Goal: Browse casually: Explore the website without a specific task or goal

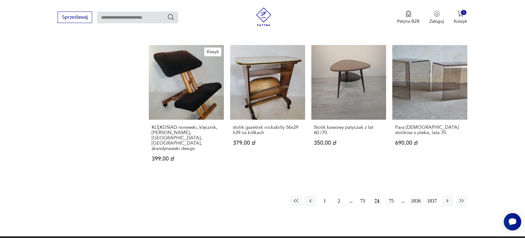
scroll to position [547, 0]
click at [447, 198] on icon "button" at bounding box center [447, 201] width 6 height 6
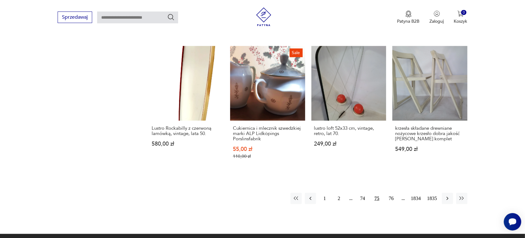
scroll to position [547, 0]
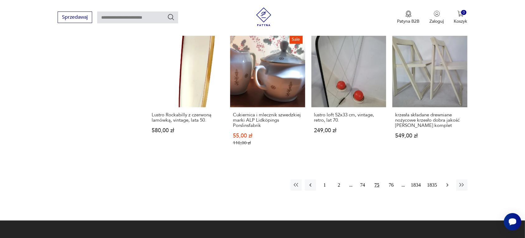
click at [445, 182] on icon "button" at bounding box center [447, 185] width 6 height 6
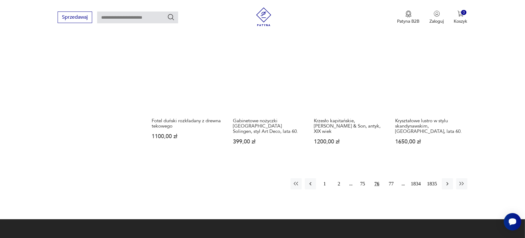
scroll to position [547, 0]
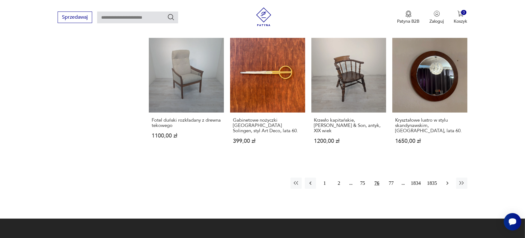
click at [446, 180] on icon "button" at bounding box center [447, 183] width 6 height 6
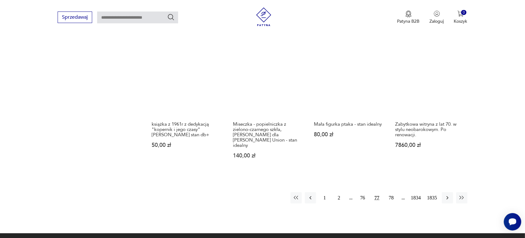
scroll to position [586, 0]
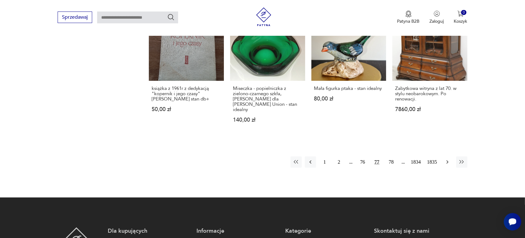
click at [447, 161] on icon "button" at bounding box center [447, 162] width 2 height 3
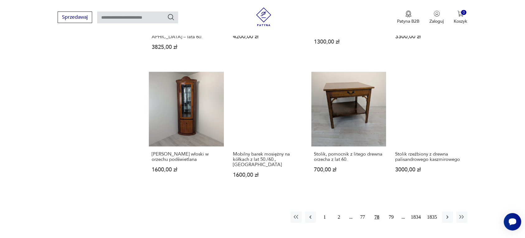
scroll to position [508, 0]
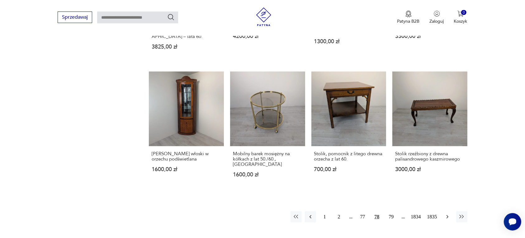
click at [446, 214] on icon "button" at bounding box center [447, 217] width 6 height 6
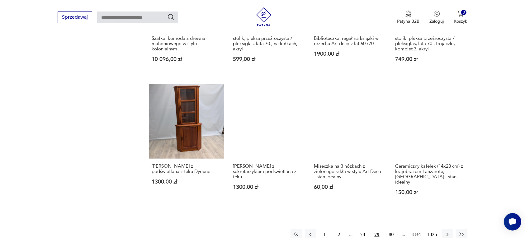
scroll to position [508, 0]
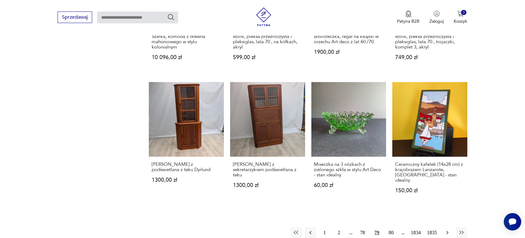
click at [447, 230] on icon "button" at bounding box center [447, 233] width 6 height 6
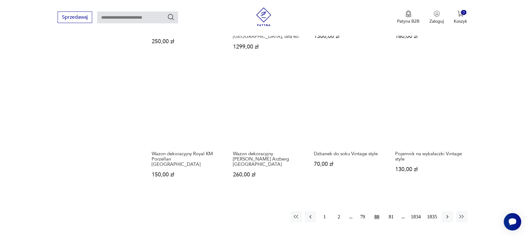
scroll to position [508, 0]
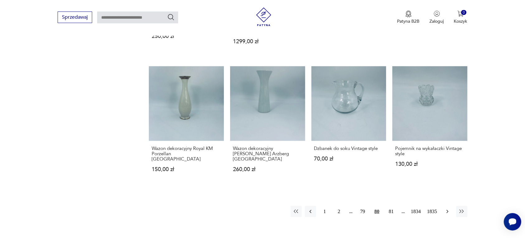
click at [446, 209] on icon "button" at bounding box center [447, 212] width 6 height 6
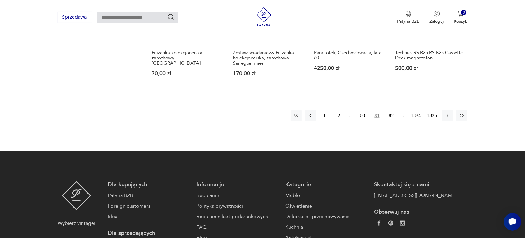
scroll to position [625, 0]
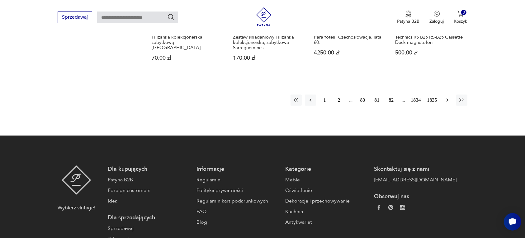
click at [447, 100] on icon "button" at bounding box center [447, 100] width 2 height 3
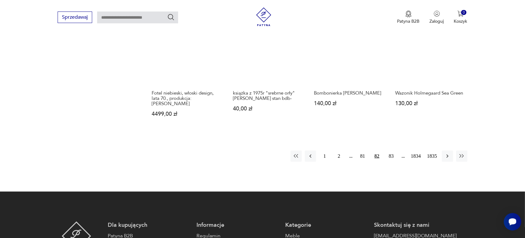
scroll to position [586, 0]
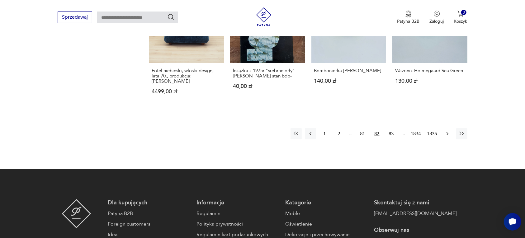
click at [446, 131] on icon "button" at bounding box center [447, 134] width 6 height 6
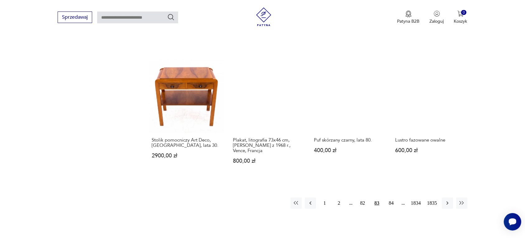
scroll to position [547, 0]
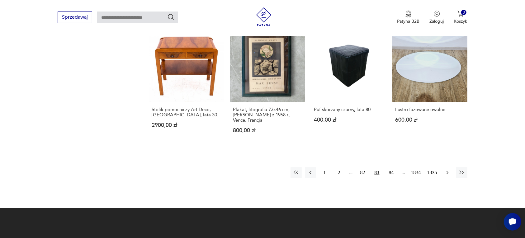
click at [448, 170] on icon "button" at bounding box center [447, 173] width 6 height 6
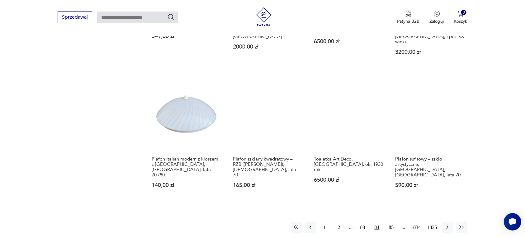
scroll to position [547, 0]
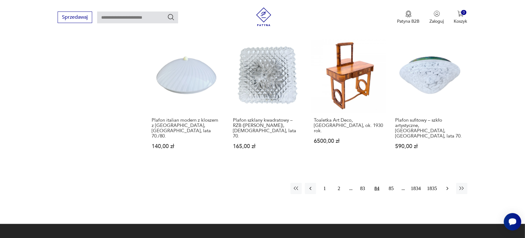
click at [444, 185] on icon "button" at bounding box center [447, 188] width 6 height 6
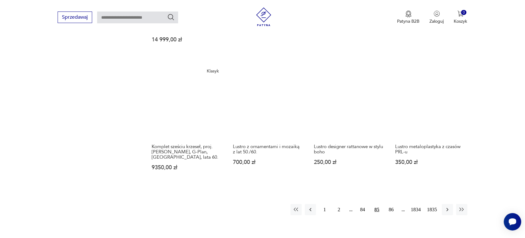
scroll to position [547, 0]
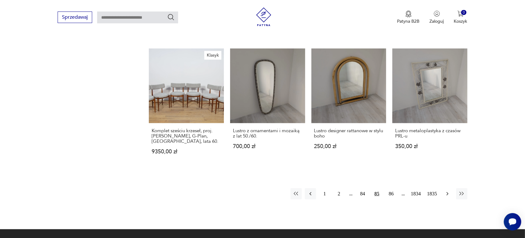
click at [447, 192] on icon "button" at bounding box center [447, 193] width 2 height 3
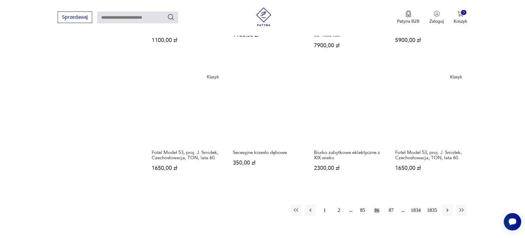
scroll to position [508, 0]
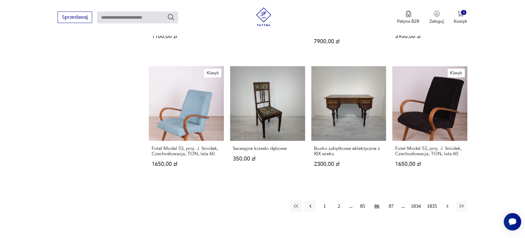
click at [446, 203] on icon "button" at bounding box center [447, 206] width 6 height 6
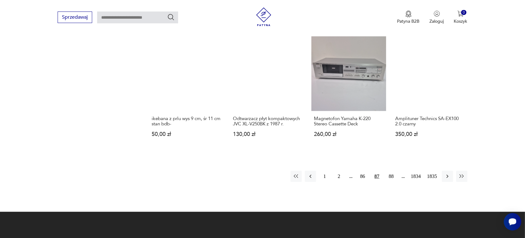
scroll to position [547, 0]
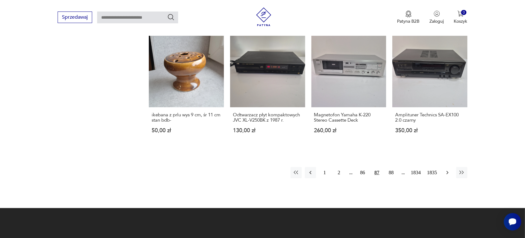
click at [447, 170] on icon "button" at bounding box center [447, 173] width 6 height 6
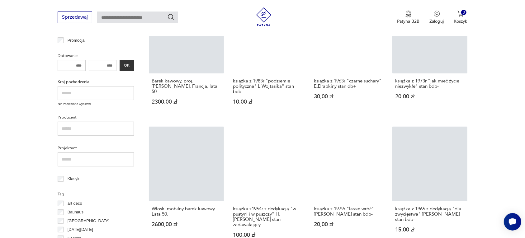
scroll to position [314, 0]
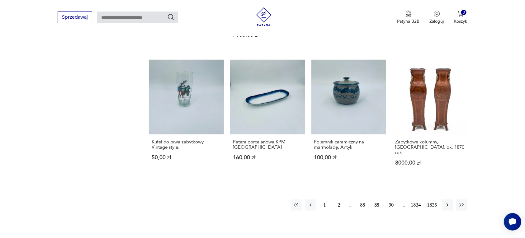
scroll to position [547, 0]
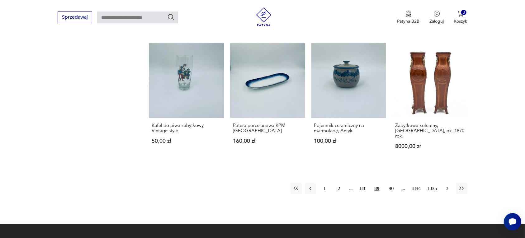
click at [444, 185] on icon "button" at bounding box center [447, 188] width 6 height 6
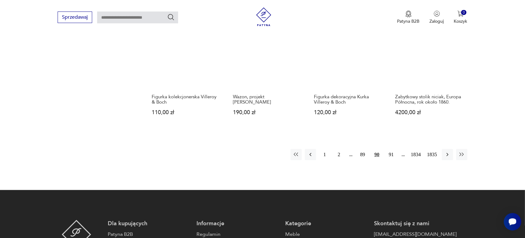
scroll to position [586, 0]
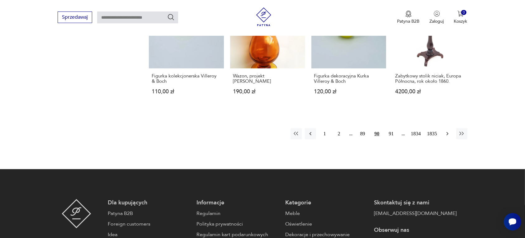
click at [447, 131] on icon "button" at bounding box center [447, 134] width 6 height 6
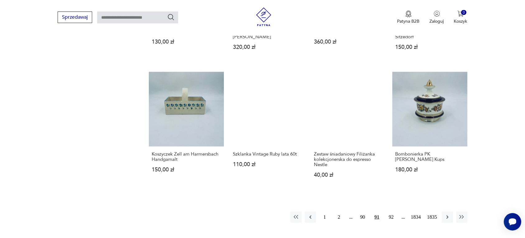
scroll to position [547, 0]
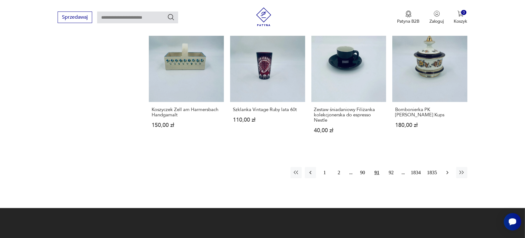
click at [446, 170] on icon "button" at bounding box center [447, 173] width 6 height 6
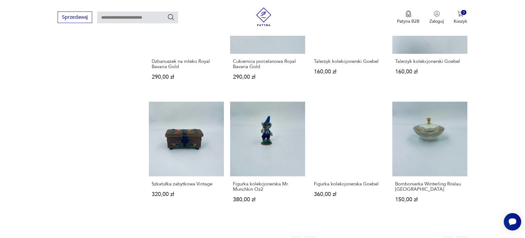
scroll to position [469, 0]
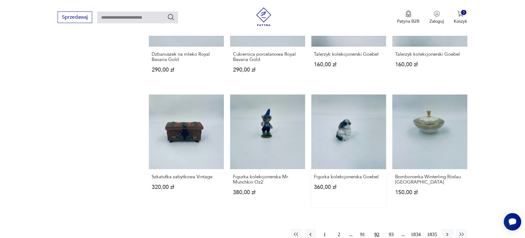
click at [347, 142] on link "Figurka kolekcjonerska Goebel 360,00 zł" at bounding box center [348, 151] width 75 height 113
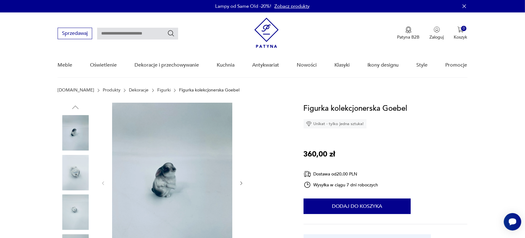
drag, startPoint x: 487, startPoint y: 116, endPoint x: 486, endPoint y: 123, distance: 7.6
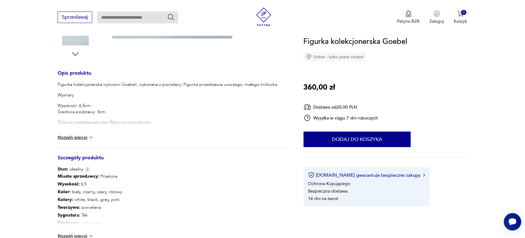
scroll to position [233, 0]
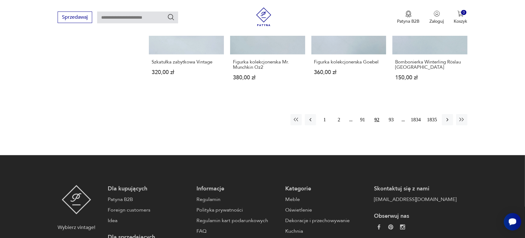
scroll to position [605, 0]
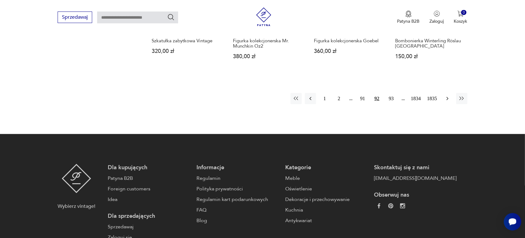
click at [446, 98] on icon "button" at bounding box center [447, 99] width 6 height 6
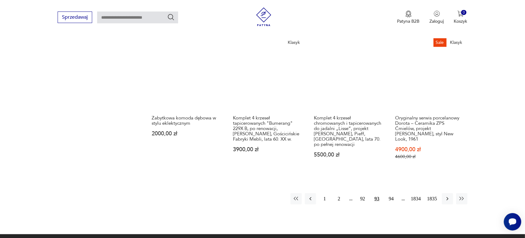
scroll to position [547, 0]
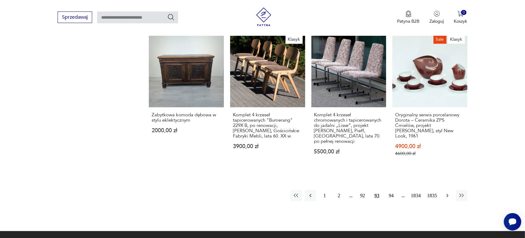
click at [447, 193] on icon "button" at bounding box center [447, 196] width 6 height 6
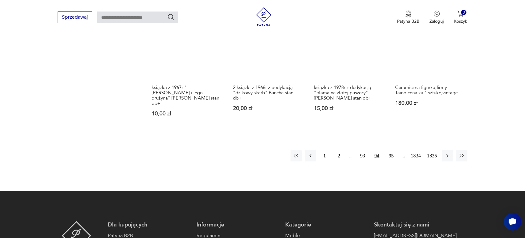
scroll to position [586, 0]
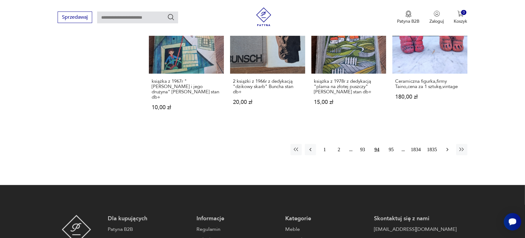
click at [446, 147] on icon "button" at bounding box center [447, 150] width 6 height 6
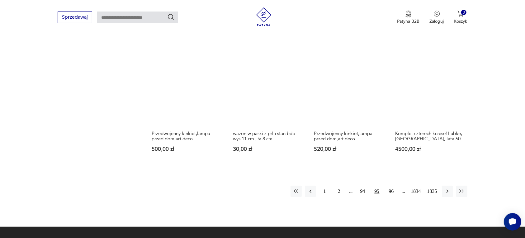
scroll to position [547, 0]
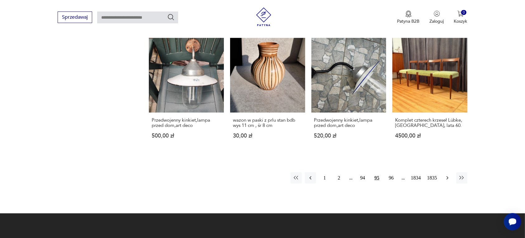
click at [447, 175] on icon "button" at bounding box center [447, 178] width 6 height 6
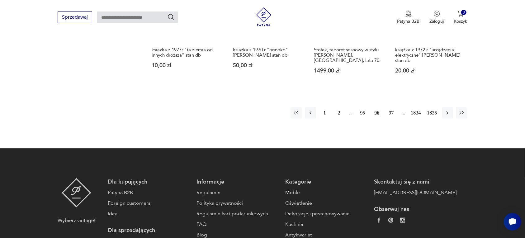
scroll to position [625, 0]
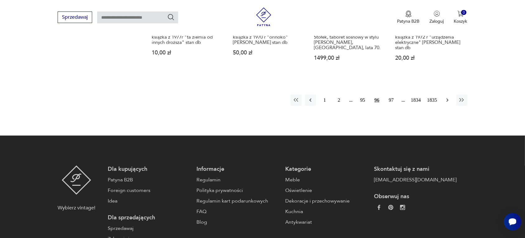
click at [447, 99] on icon "button" at bounding box center [447, 100] width 2 height 3
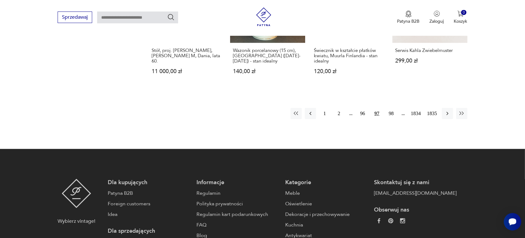
scroll to position [625, 0]
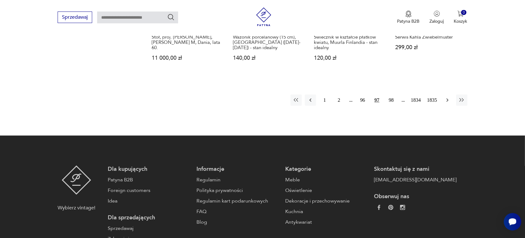
click at [445, 97] on icon "button" at bounding box center [447, 100] width 6 height 6
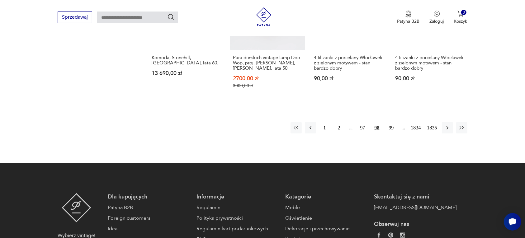
scroll to position [625, 0]
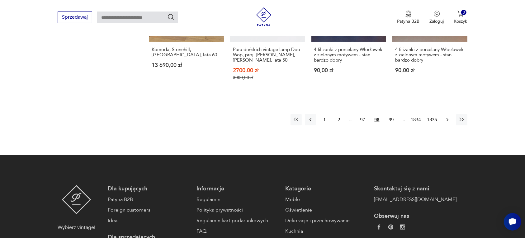
click at [446, 117] on icon "button" at bounding box center [447, 120] width 6 height 6
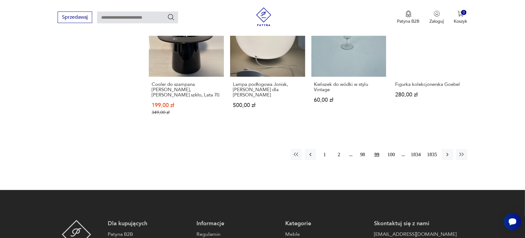
scroll to position [586, 0]
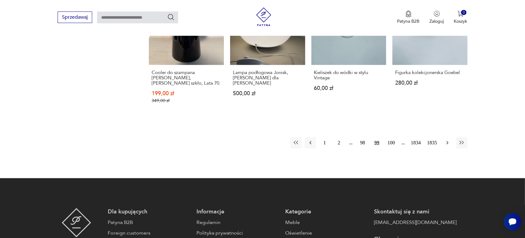
click at [448, 140] on icon "button" at bounding box center [447, 143] width 6 height 6
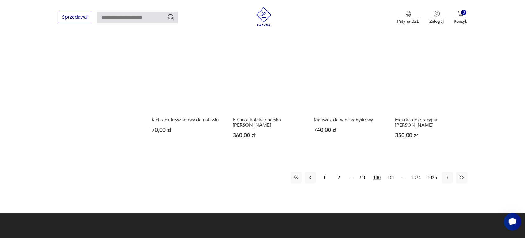
scroll to position [547, 0]
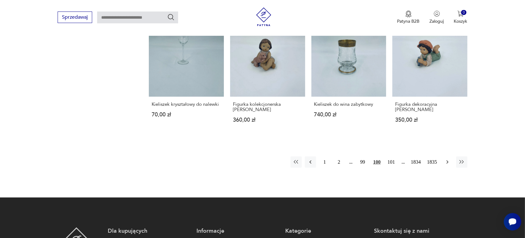
click at [445, 159] on icon "button" at bounding box center [447, 162] width 6 height 6
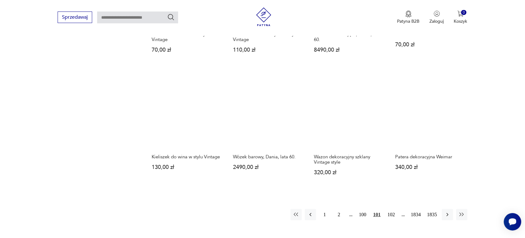
scroll to position [547, 0]
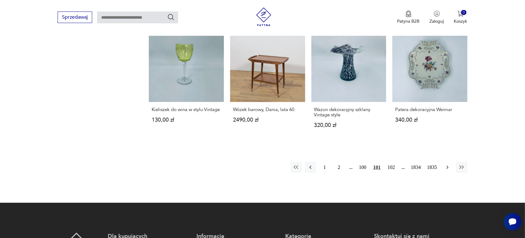
click at [447, 164] on icon "button" at bounding box center [447, 167] width 6 height 6
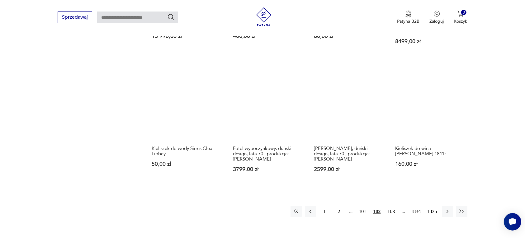
scroll to position [508, 0]
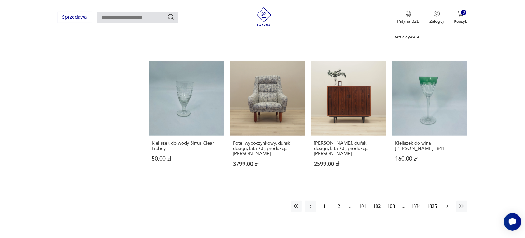
click at [446, 203] on icon "button" at bounding box center [447, 206] width 6 height 6
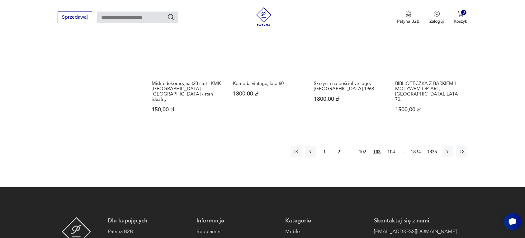
scroll to position [586, 0]
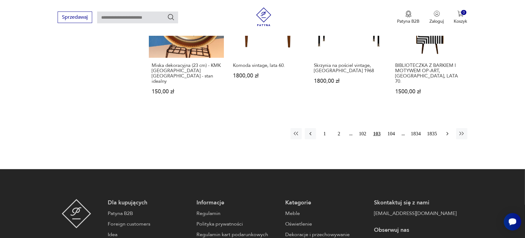
click at [445, 131] on icon "button" at bounding box center [447, 134] width 6 height 6
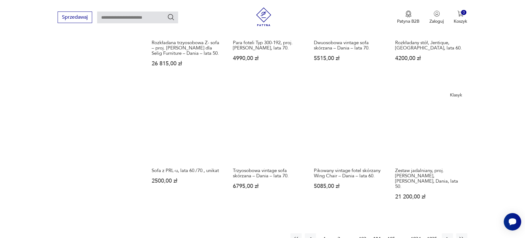
scroll to position [508, 0]
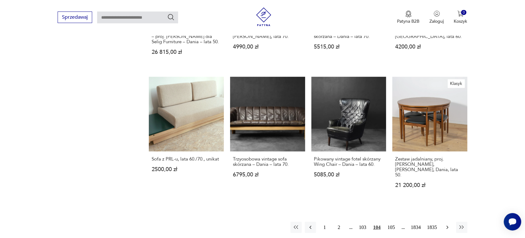
click at [448, 222] on button "button" at bounding box center [447, 227] width 11 height 11
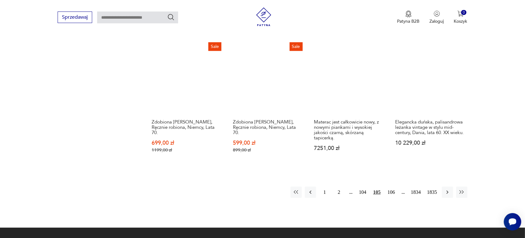
scroll to position [586, 0]
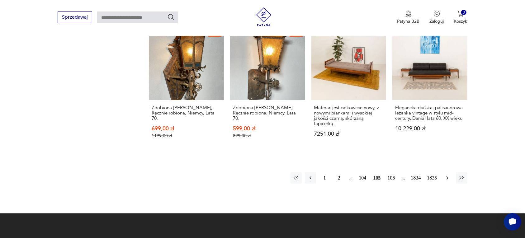
click at [447, 175] on icon "button" at bounding box center [447, 178] width 6 height 6
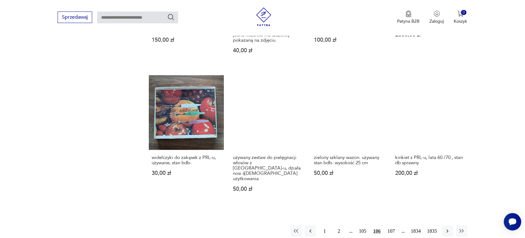
scroll to position [547, 0]
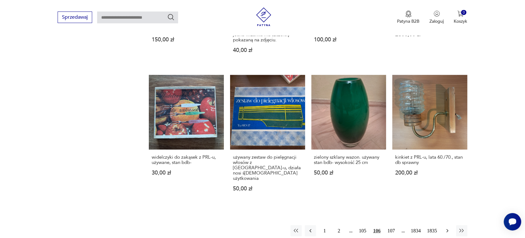
click at [447, 228] on icon "button" at bounding box center [447, 231] width 6 height 6
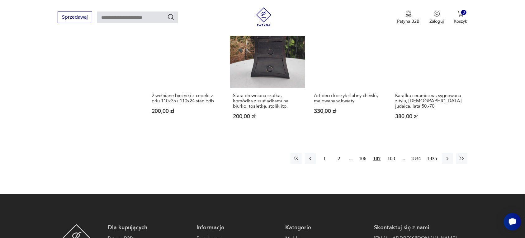
scroll to position [586, 0]
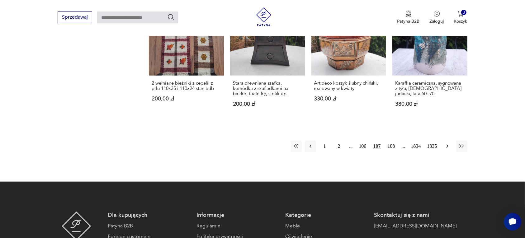
click at [447, 145] on icon "button" at bounding box center [447, 146] width 2 height 3
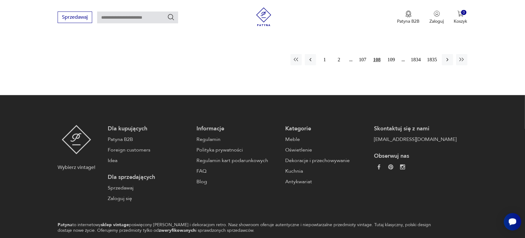
scroll to position [664, 0]
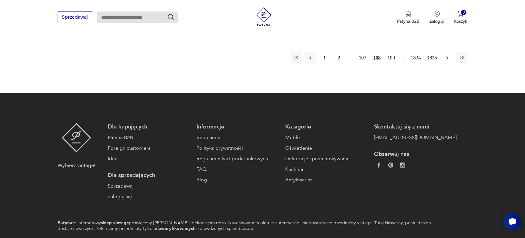
click at [447, 56] on icon "button" at bounding box center [447, 58] width 6 height 6
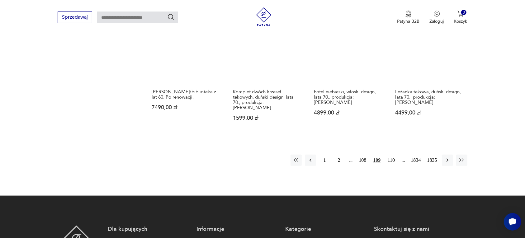
scroll to position [586, 0]
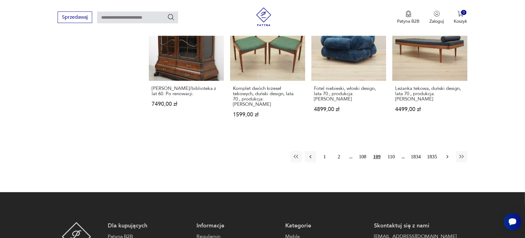
click at [447, 155] on icon "button" at bounding box center [447, 156] width 2 height 3
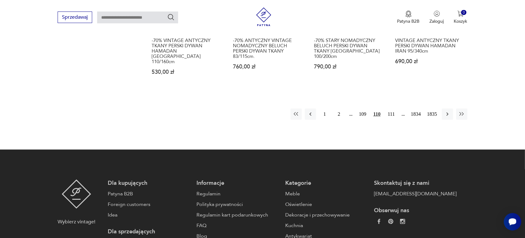
scroll to position [625, 0]
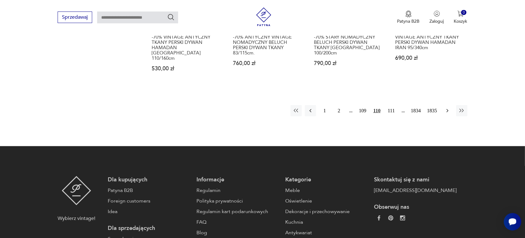
click at [446, 109] on icon "button" at bounding box center [447, 110] width 2 height 3
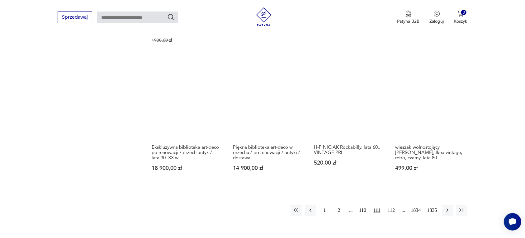
scroll to position [625, 0]
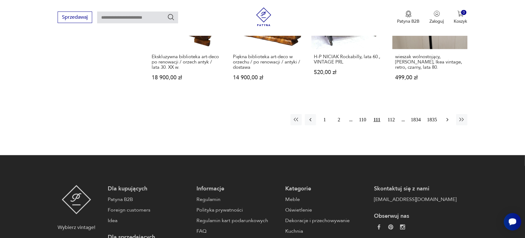
click at [446, 117] on icon "button" at bounding box center [447, 120] width 6 height 6
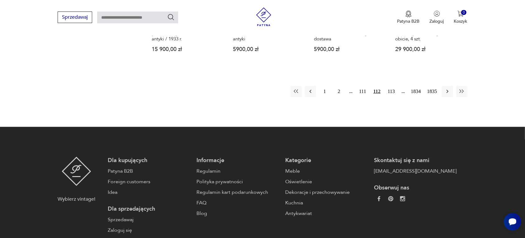
scroll to position [625, 0]
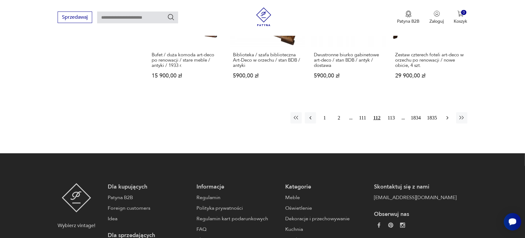
click at [446, 115] on icon "button" at bounding box center [447, 118] width 6 height 6
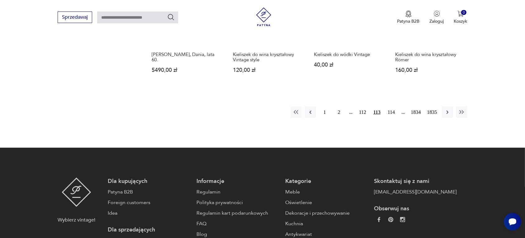
scroll to position [625, 0]
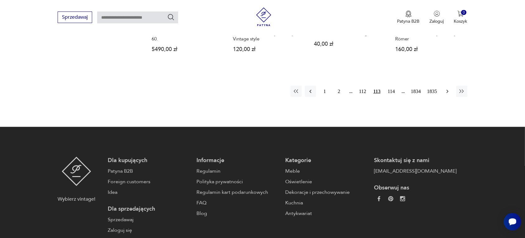
click at [445, 90] on icon "button" at bounding box center [447, 91] width 6 height 6
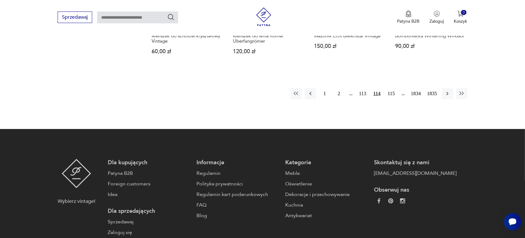
scroll to position [625, 0]
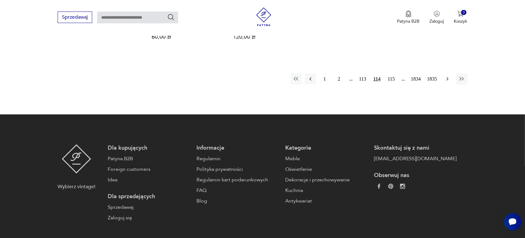
click at [447, 79] on icon "button" at bounding box center [447, 79] width 6 height 6
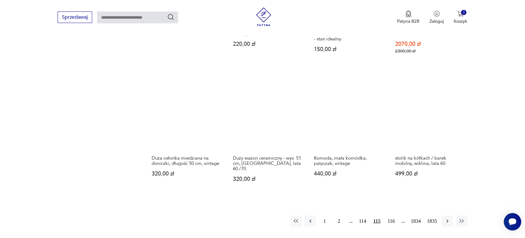
scroll to position [586, 0]
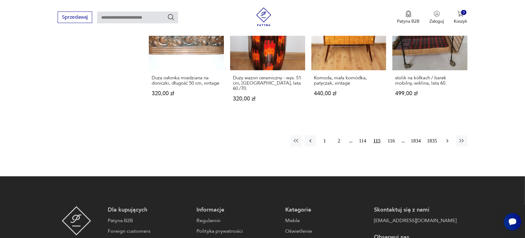
click at [447, 139] on icon "button" at bounding box center [447, 140] width 2 height 3
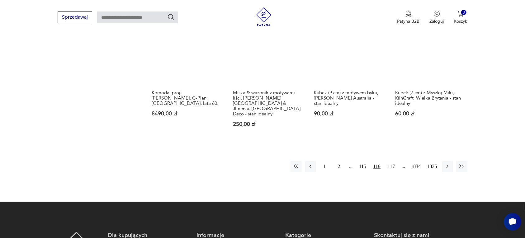
scroll to position [586, 0]
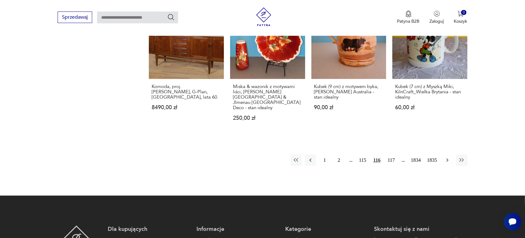
click at [446, 157] on icon "button" at bounding box center [447, 160] width 6 height 6
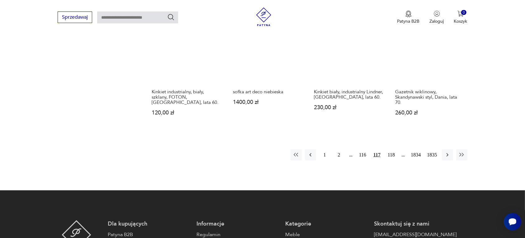
scroll to position [586, 0]
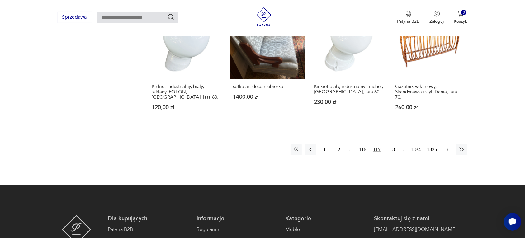
click at [446, 147] on icon "button" at bounding box center [447, 150] width 6 height 6
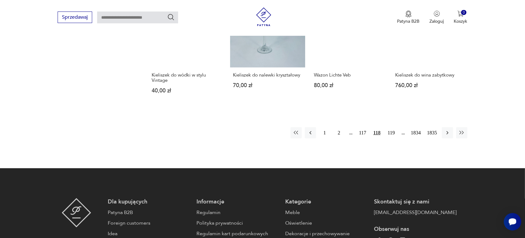
scroll to position [625, 0]
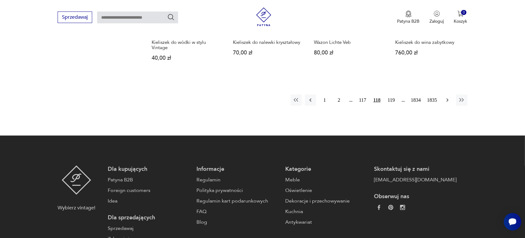
click at [447, 99] on icon "button" at bounding box center [447, 100] width 2 height 3
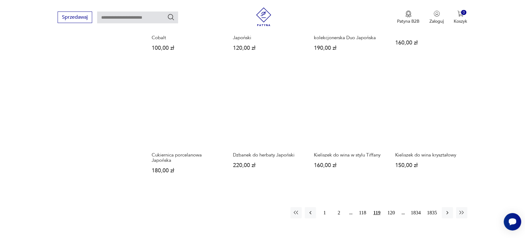
scroll to position [586, 0]
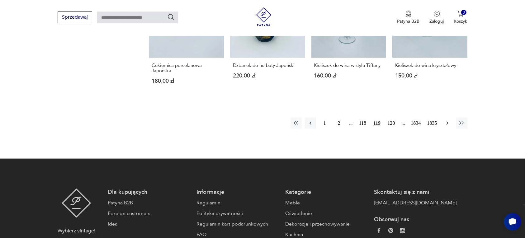
click at [448, 120] on icon "button" at bounding box center [447, 123] width 6 height 6
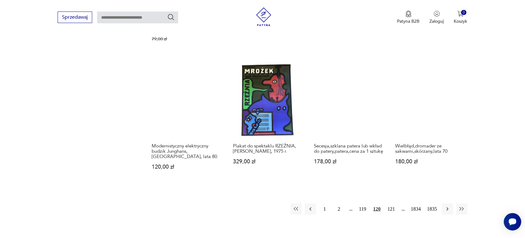
scroll to position [547, 0]
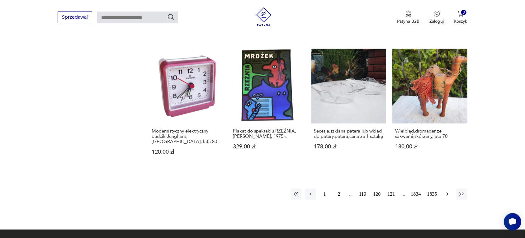
click at [446, 191] on icon "button" at bounding box center [447, 194] width 6 height 6
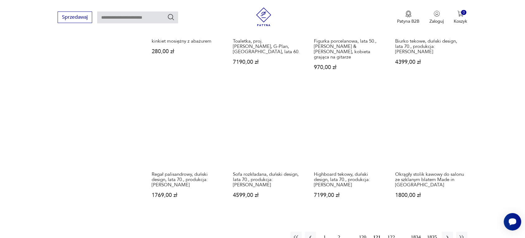
scroll to position [547, 0]
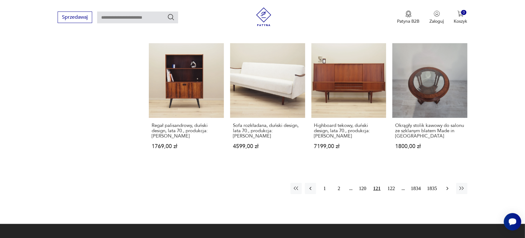
click at [448, 185] on icon "button" at bounding box center [447, 188] width 6 height 6
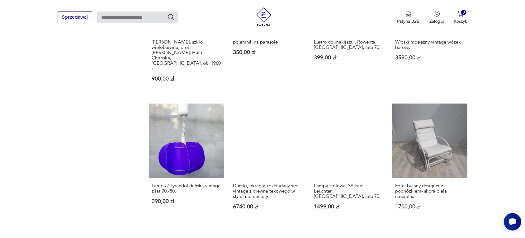
scroll to position [508, 0]
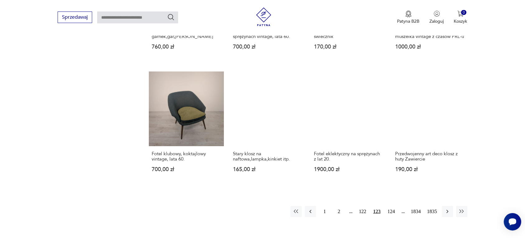
scroll to position [508, 0]
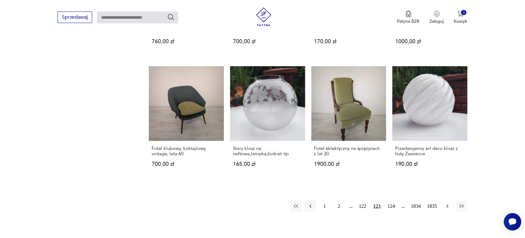
click at [445, 203] on icon "button" at bounding box center [447, 206] width 6 height 6
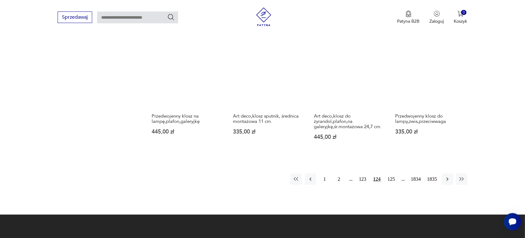
scroll to position [547, 0]
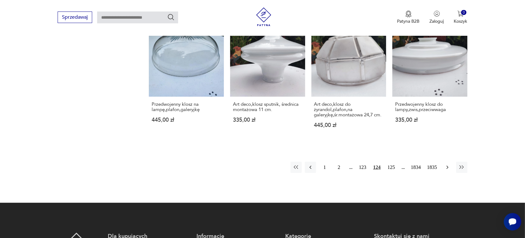
click at [446, 166] on icon "button" at bounding box center [447, 167] width 6 height 6
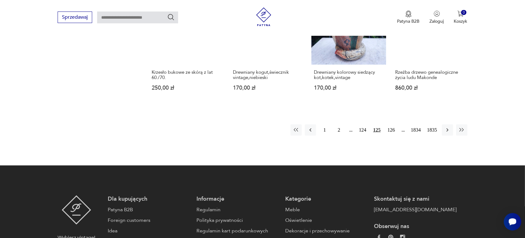
scroll to position [586, 0]
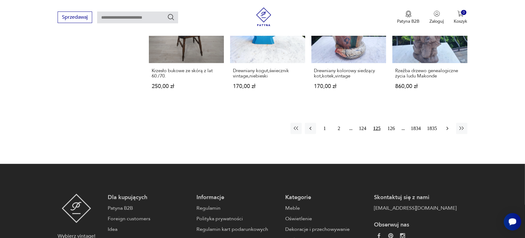
click at [448, 125] on icon "button" at bounding box center [447, 128] width 6 height 6
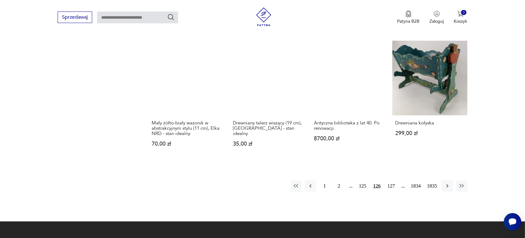
scroll to position [547, 0]
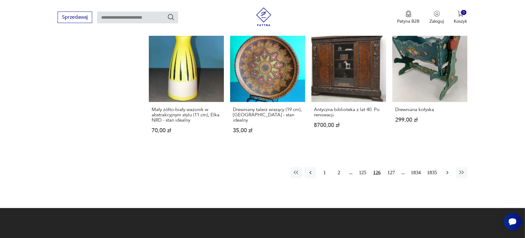
click at [447, 170] on icon "button" at bounding box center [447, 173] width 6 height 6
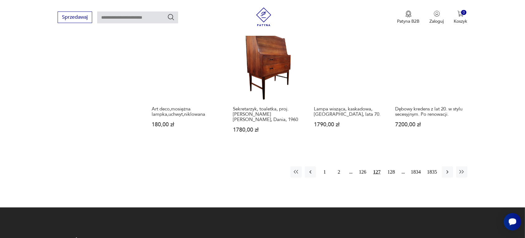
scroll to position [586, 0]
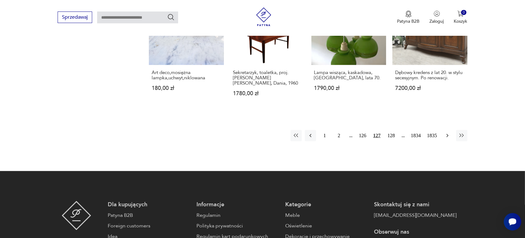
click at [448, 133] on icon "button" at bounding box center [447, 136] width 6 height 6
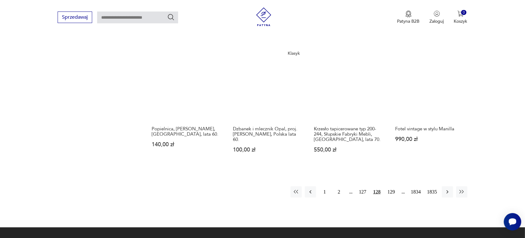
scroll to position [547, 0]
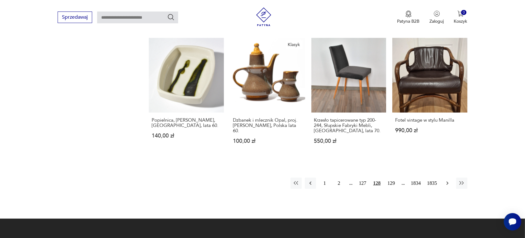
click at [445, 180] on icon "button" at bounding box center [447, 183] width 6 height 6
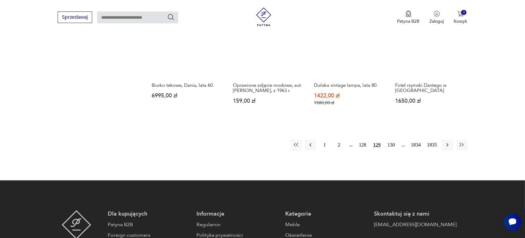
scroll to position [586, 0]
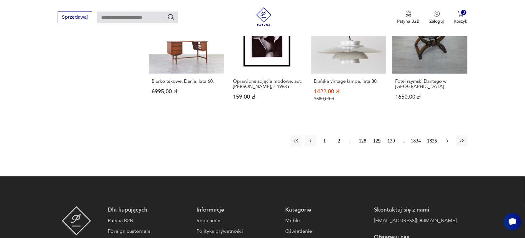
click at [445, 138] on icon "button" at bounding box center [447, 141] width 6 height 6
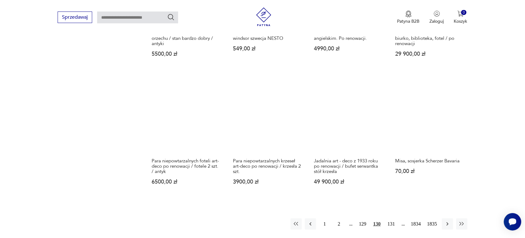
scroll to position [547, 0]
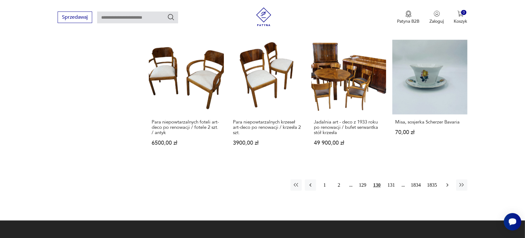
click at [444, 184] on icon "button" at bounding box center [447, 185] width 6 height 6
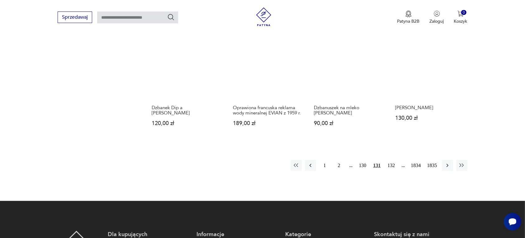
scroll to position [547, 0]
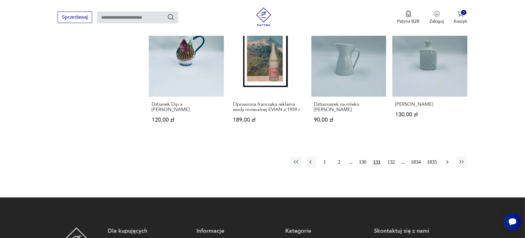
click at [447, 159] on icon "button" at bounding box center [447, 162] width 6 height 6
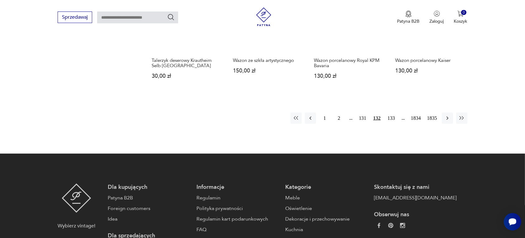
scroll to position [586, 0]
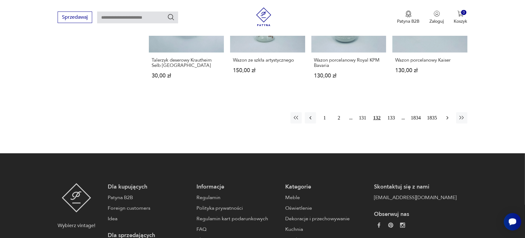
click at [447, 117] on icon "button" at bounding box center [447, 118] width 6 height 6
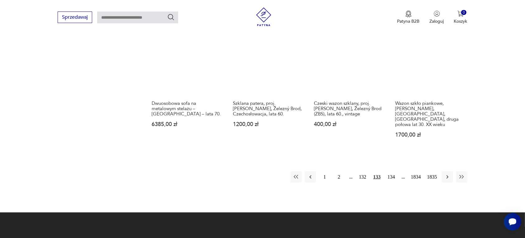
scroll to position [586, 0]
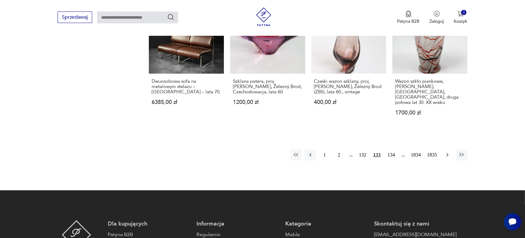
click at [444, 152] on icon "button" at bounding box center [447, 155] width 6 height 6
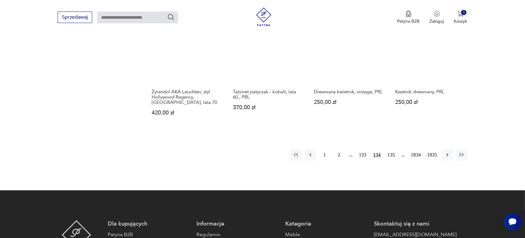
scroll to position [586, 0]
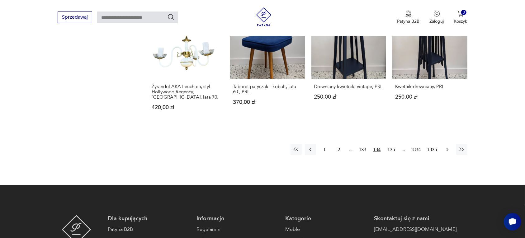
click at [445, 147] on icon "button" at bounding box center [447, 150] width 6 height 6
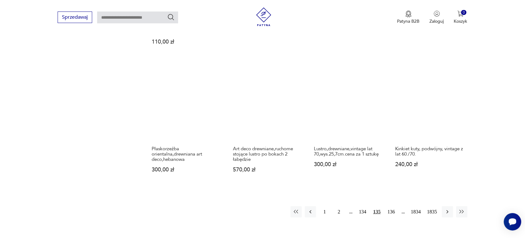
scroll to position [547, 0]
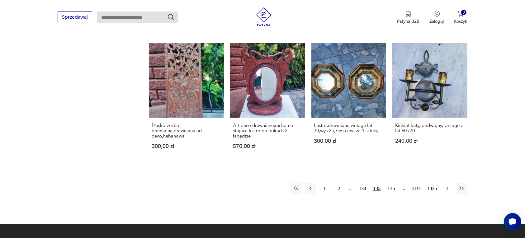
click at [447, 187] on icon "button" at bounding box center [447, 188] width 2 height 3
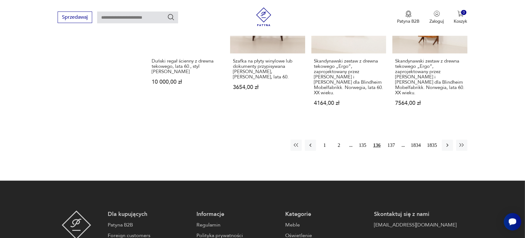
scroll to position [625, 0]
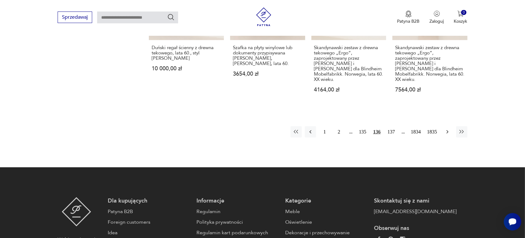
click at [445, 129] on icon "button" at bounding box center [447, 132] width 6 height 6
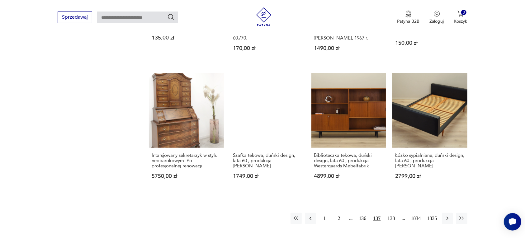
scroll to position [547, 0]
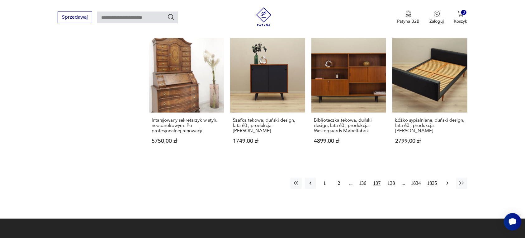
click at [447, 180] on icon "button" at bounding box center [447, 183] width 6 height 6
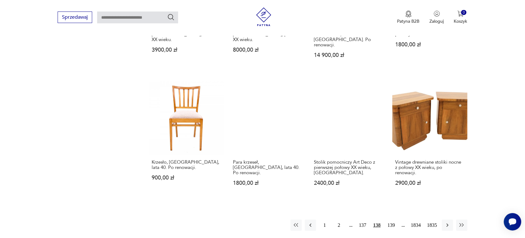
scroll to position [547, 0]
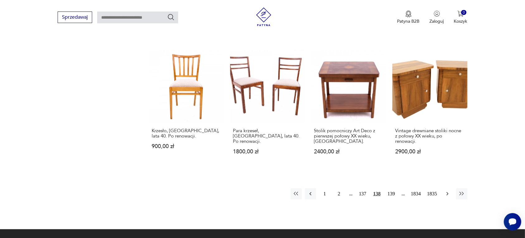
click at [445, 191] on icon "button" at bounding box center [447, 194] width 6 height 6
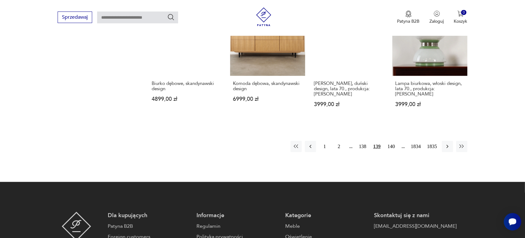
scroll to position [586, 0]
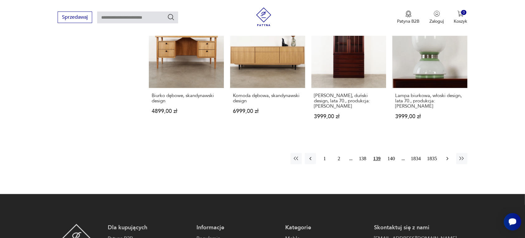
click at [445, 156] on icon "button" at bounding box center [447, 159] width 6 height 6
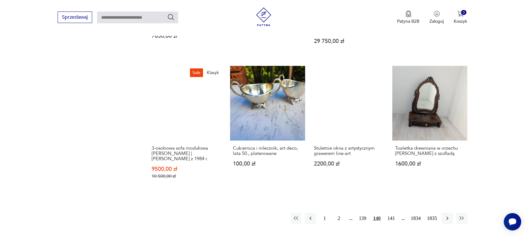
scroll to position [547, 0]
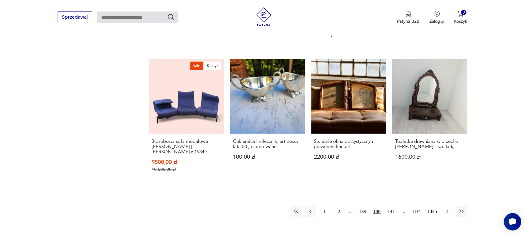
click at [447, 209] on icon "button" at bounding box center [447, 212] width 6 height 6
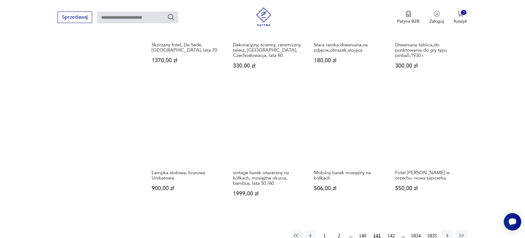
scroll to position [547, 0]
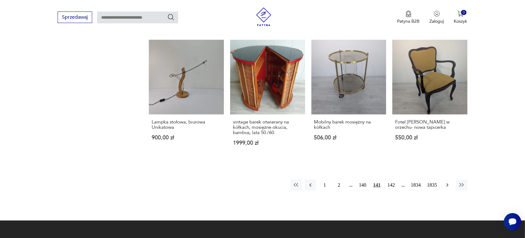
click at [444, 184] on icon "button" at bounding box center [447, 185] width 6 height 6
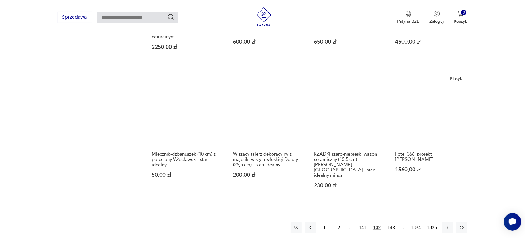
scroll to position [547, 0]
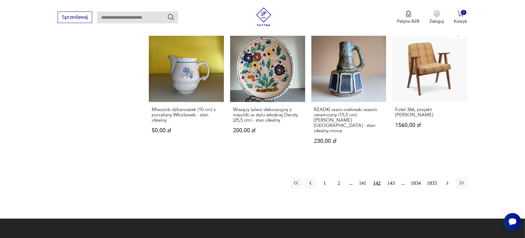
click at [447, 180] on icon "button" at bounding box center [447, 183] width 6 height 6
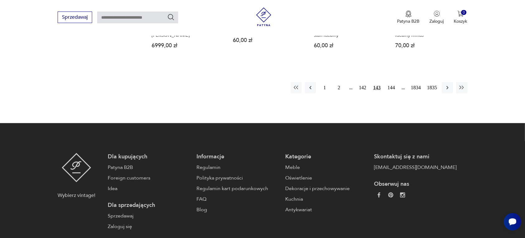
scroll to position [664, 0]
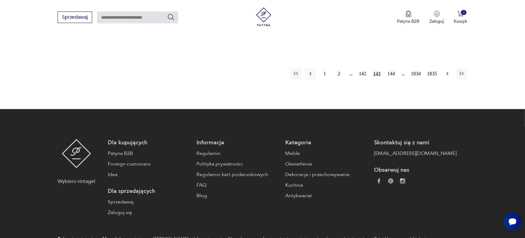
click at [446, 72] on icon "button" at bounding box center [447, 74] width 6 height 6
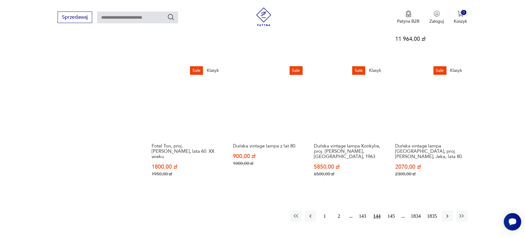
scroll to position [547, 0]
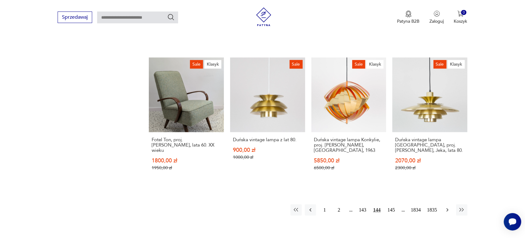
click at [445, 207] on icon "button" at bounding box center [447, 210] width 6 height 6
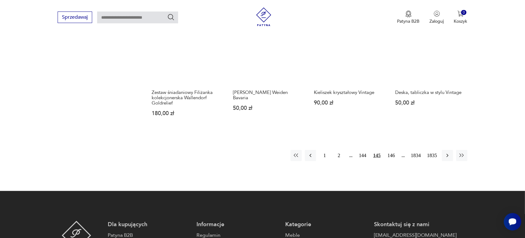
scroll to position [586, 0]
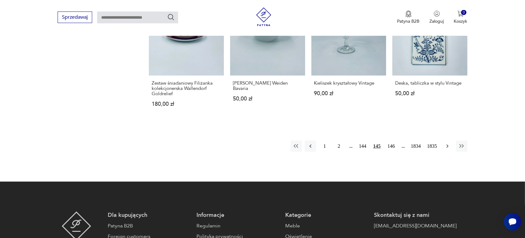
click at [445, 143] on icon "button" at bounding box center [447, 146] width 6 height 6
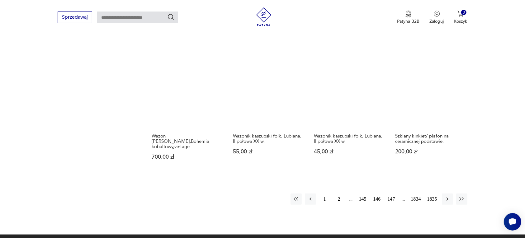
scroll to position [586, 0]
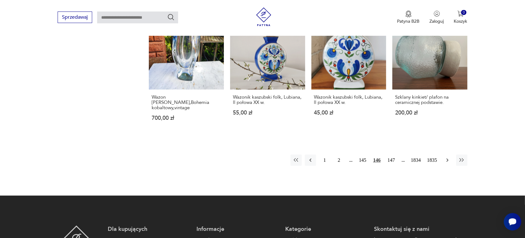
click at [445, 157] on icon "button" at bounding box center [447, 160] width 6 height 6
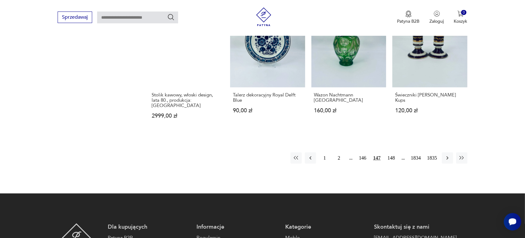
scroll to position [586, 0]
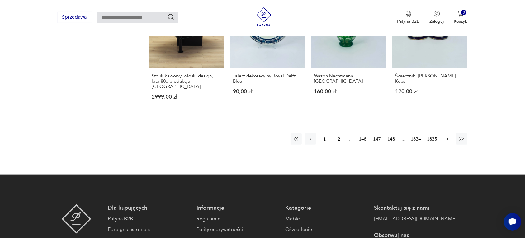
click at [446, 136] on icon "button" at bounding box center [447, 139] width 6 height 6
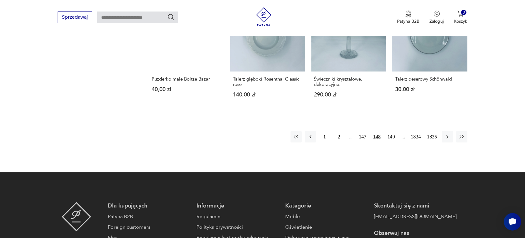
scroll to position [586, 0]
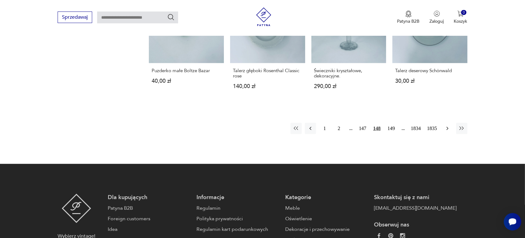
click at [448, 125] on icon "button" at bounding box center [447, 128] width 6 height 6
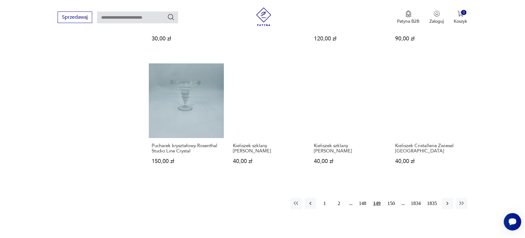
scroll to position [508, 0]
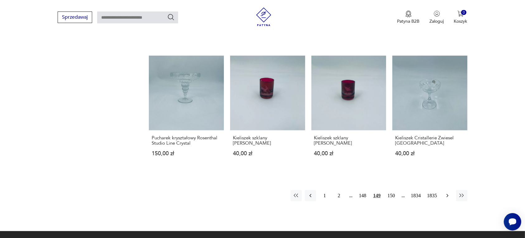
click at [444, 194] on icon "button" at bounding box center [447, 196] width 6 height 6
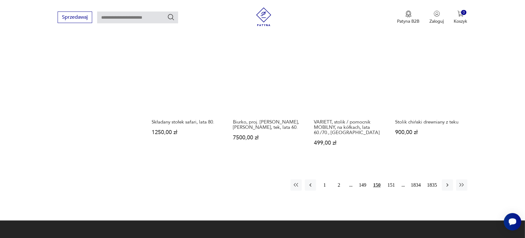
scroll to position [547, 0]
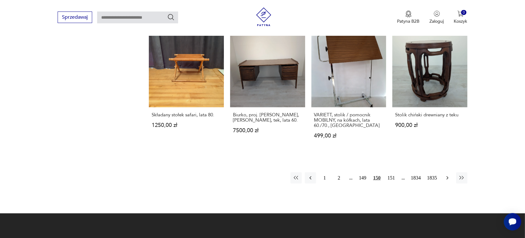
click at [445, 175] on icon "button" at bounding box center [447, 178] width 6 height 6
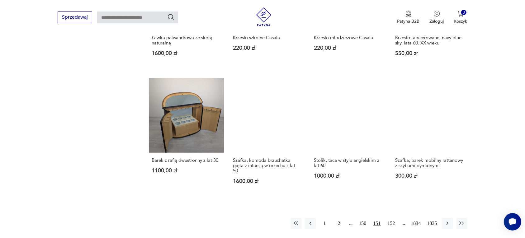
scroll to position [547, 0]
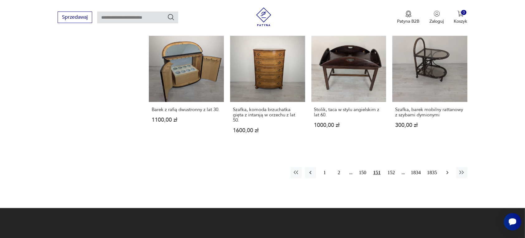
click at [446, 170] on icon "button" at bounding box center [447, 173] width 6 height 6
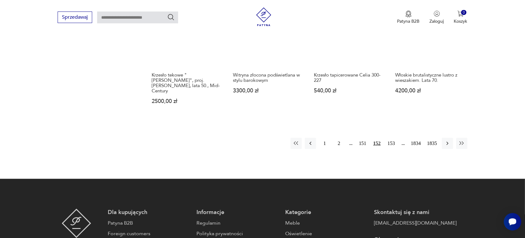
scroll to position [586, 0]
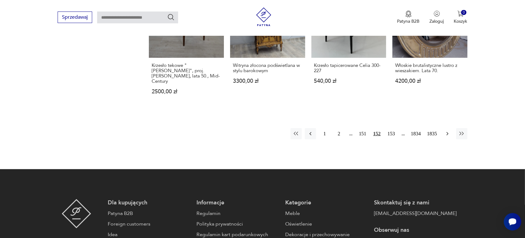
click at [447, 128] on button "button" at bounding box center [447, 133] width 11 height 11
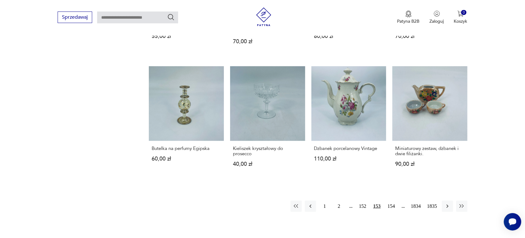
scroll to position [586, 0]
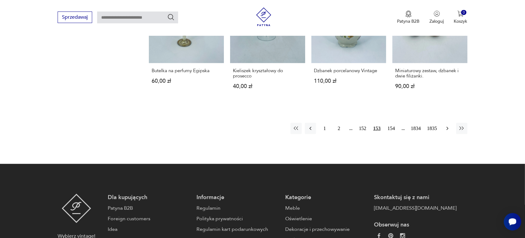
click at [445, 125] on icon "button" at bounding box center [447, 128] width 6 height 6
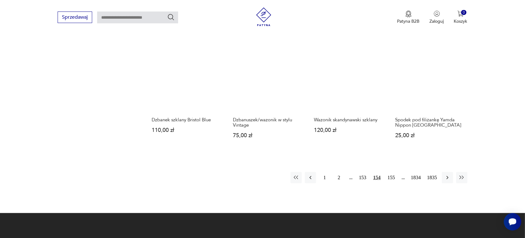
scroll to position [547, 0]
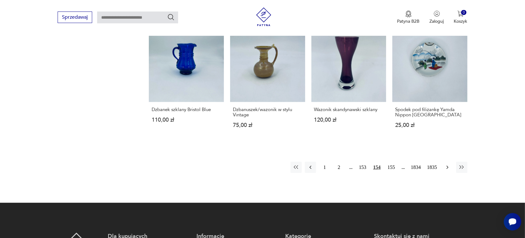
click at [447, 167] on icon "button" at bounding box center [447, 167] width 6 height 6
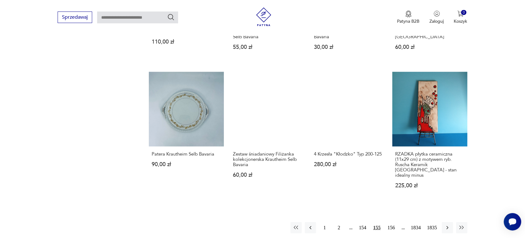
scroll to position [586, 0]
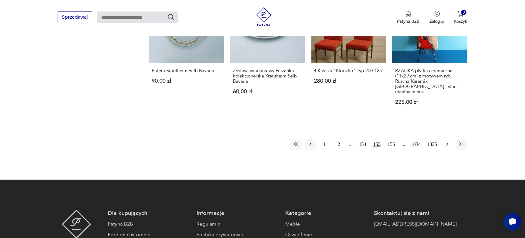
click at [445, 141] on icon "button" at bounding box center [447, 144] width 6 height 6
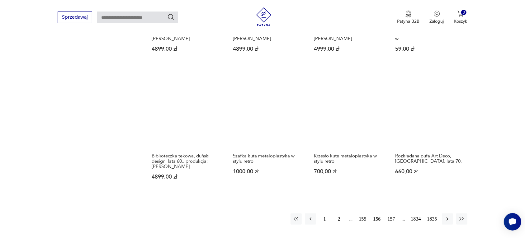
scroll to position [508, 0]
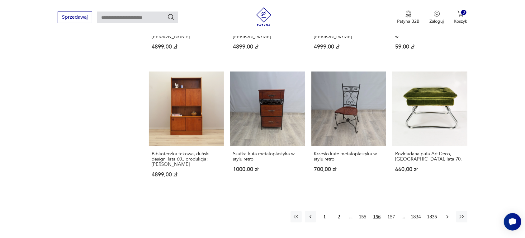
click at [446, 215] on icon "button" at bounding box center [447, 217] width 6 height 6
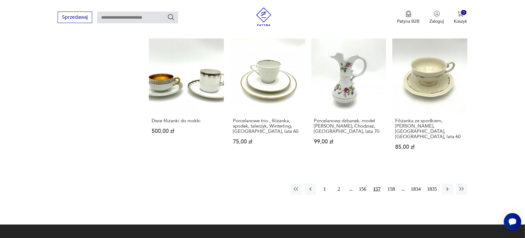
scroll to position [547, 0]
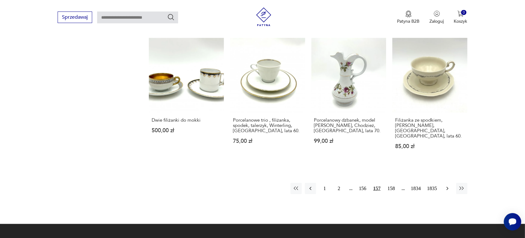
click at [447, 187] on icon "button" at bounding box center [447, 188] width 2 height 3
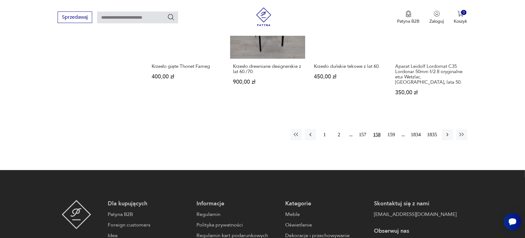
scroll to position [625, 0]
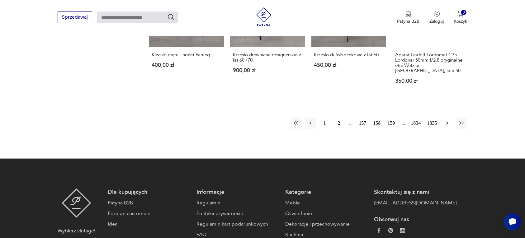
click at [447, 122] on icon "button" at bounding box center [447, 123] width 2 height 3
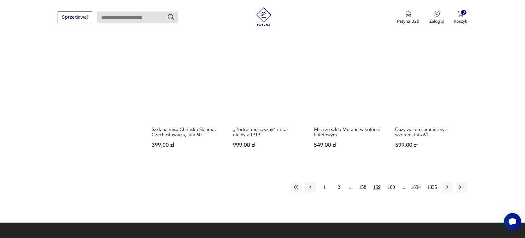
scroll to position [547, 0]
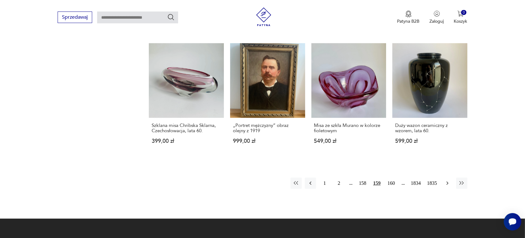
click at [447, 180] on icon "button" at bounding box center [447, 183] width 6 height 6
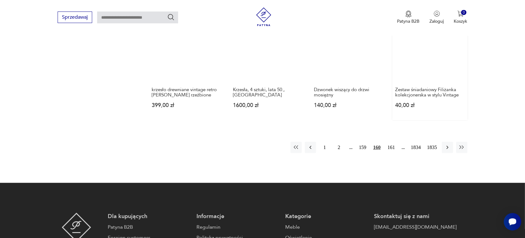
scroll to position [586, 0]
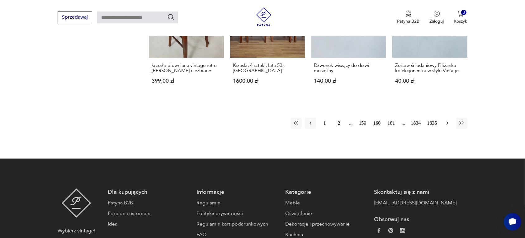
click at [448, 120] on icon "button" at bounding box center [447, 123] width 6 height 6
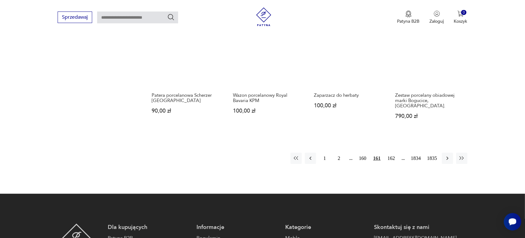
scroll to position [625, 0]
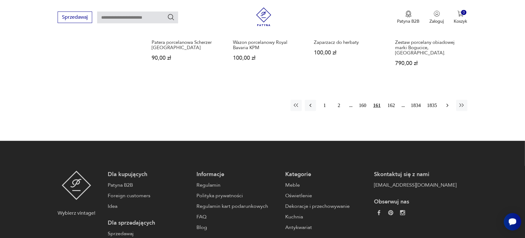
click at [447, 102] on icon "button" at bounding box center [447, 105] width 6 height 6
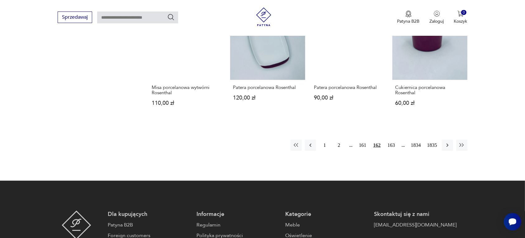
scroll to position [586, 0]
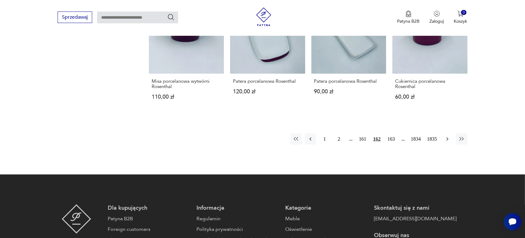
click at [444, 136] on icon "button" at bounding box center [447, 139] width 6 height 6
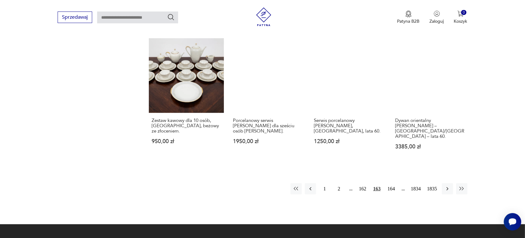
scroll to position [547, 0]
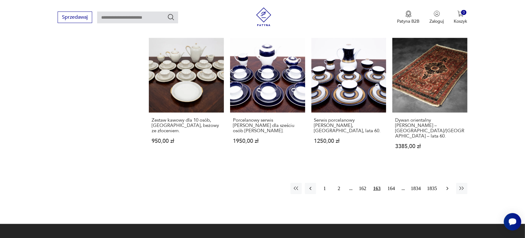
click at [445, 185] on icon "button" at bounding box center [447, 188] width 6 height 6
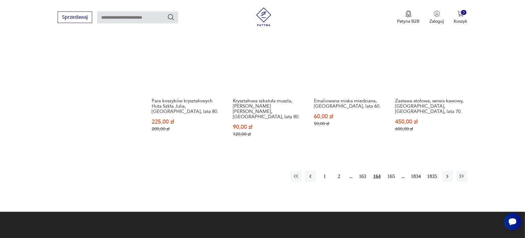
scroll to position [586, 0]
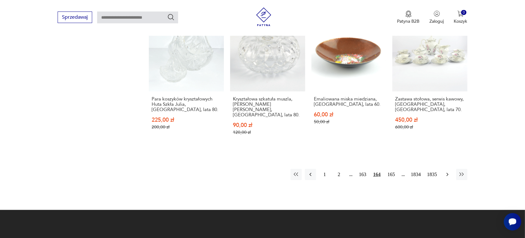
click at [447, 173] on icon "button" at bounding box center [447, 174] width 2 height 3
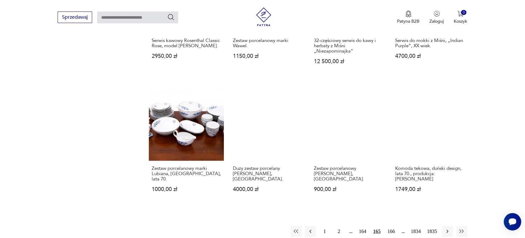
scroll to position [508, 0]
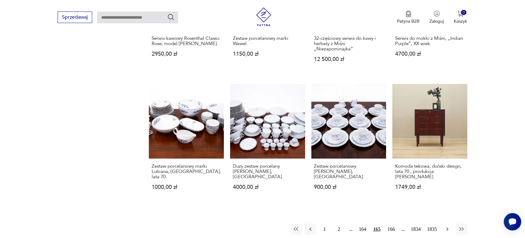
click at [445, 226] on icon "button" at bounding box center [447, 229] width 6 height 6
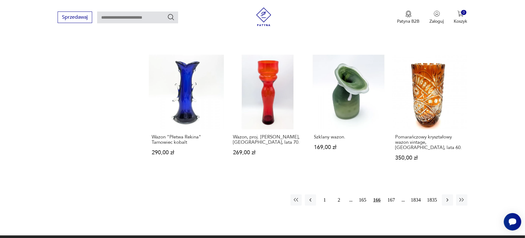
scroll to position [547, 0]
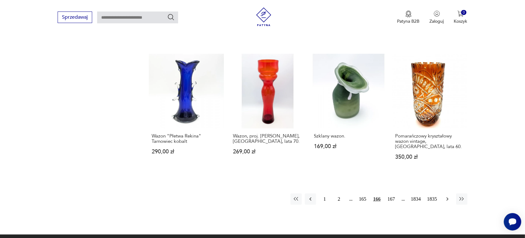
click at [447, 196] on icon "button" at bounding box center [447, 199] width 6 height 6
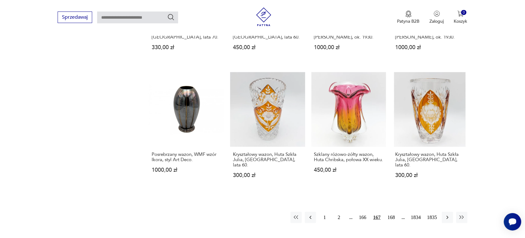
scroll to position [547, 0]
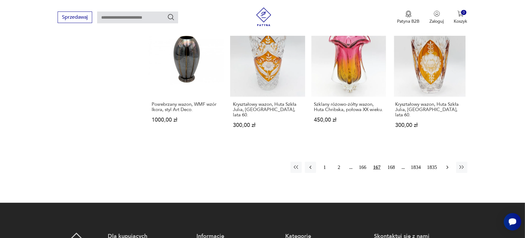
click at [447, 165] on icon "button" at bounding box center [447, 167] width 6 height 6
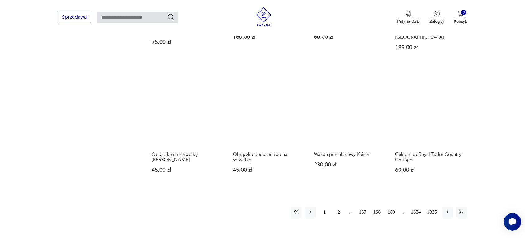
scroll to position [547, 0]
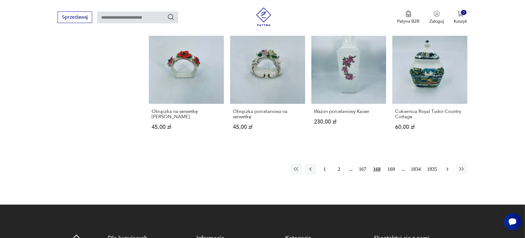
click at [446, 168] on icon "button" at bounding box center [447, 169] width 6 height 6
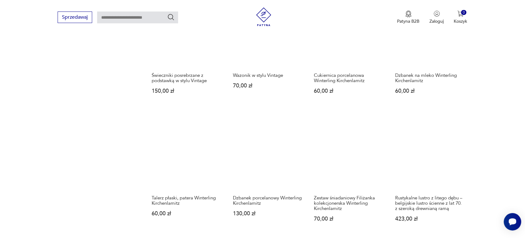
scroll to position [508, 0]
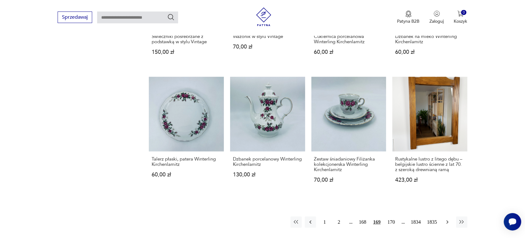
click at [446, 219] on icon "button" at bounding box center [447, 222] width 6 height 6
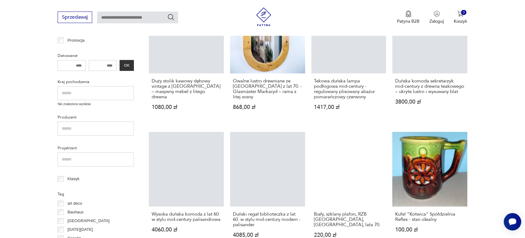
scroll to position [119, 0]
